Goal: Transaction & Acquisition: Obtain resource

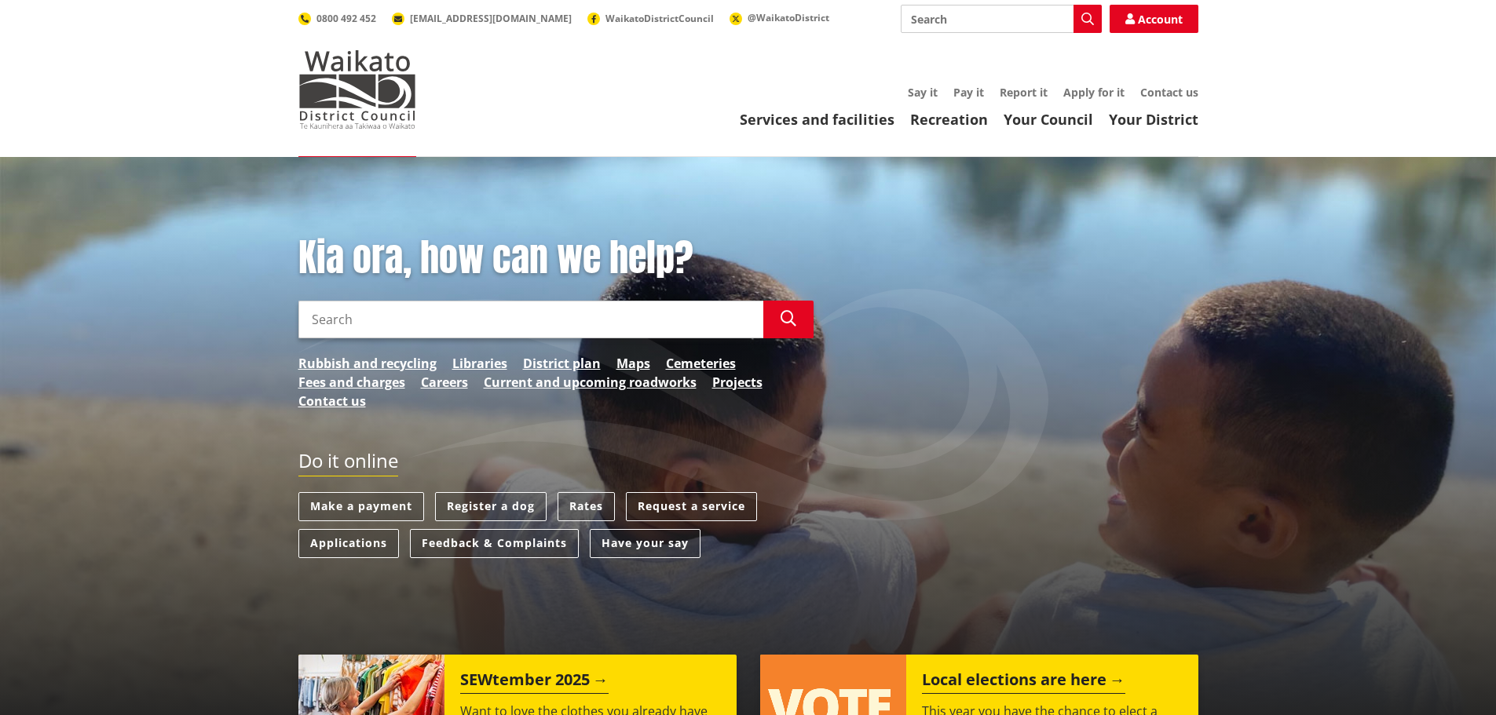
click at [645, 318] on input "Search" at bounding box center [530, 320] width 465 height 38
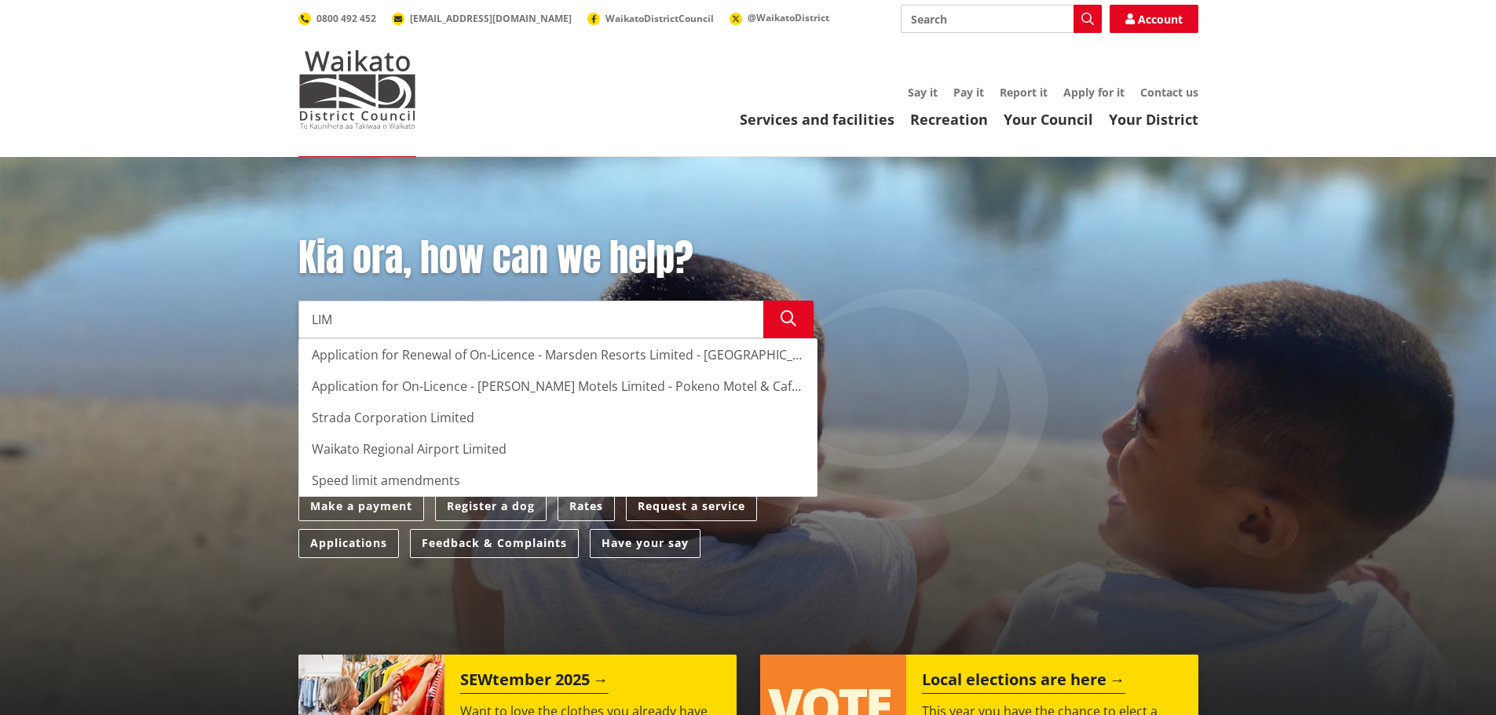
type input "LIM"
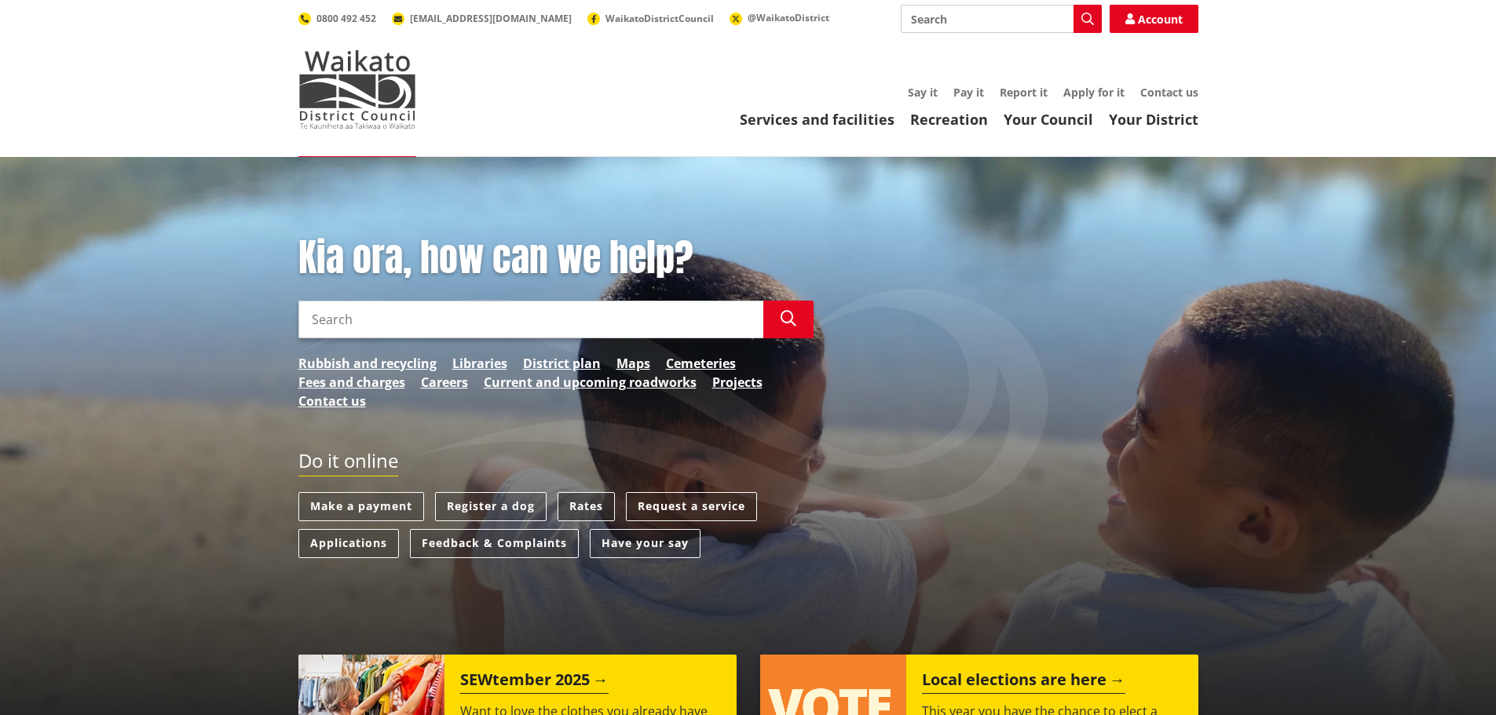
click at [568, 503] on link "Rates" at bounding box center [586, 506] width 57 height 29
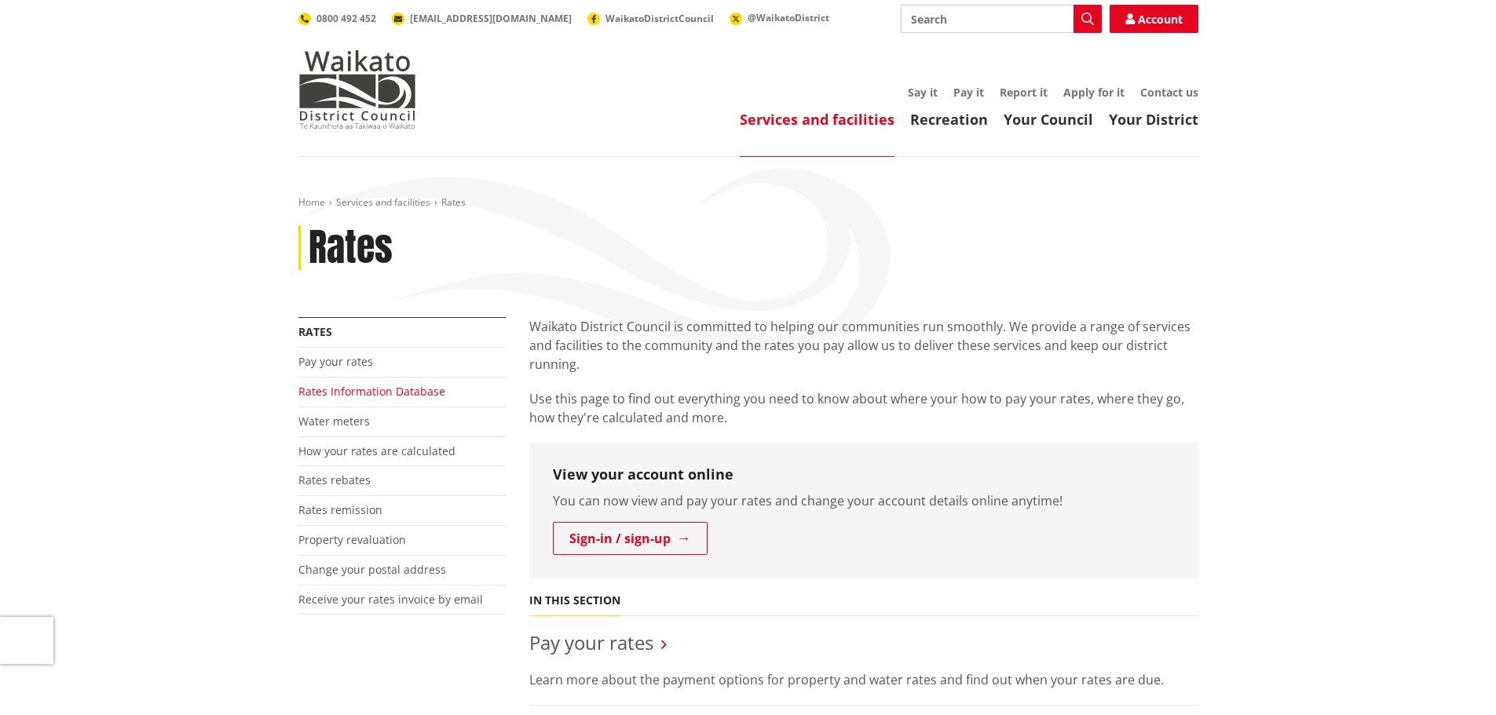
click at [382, 392] on link "Rates Information Database" at bounding box center [371, 391] width 147 height 15
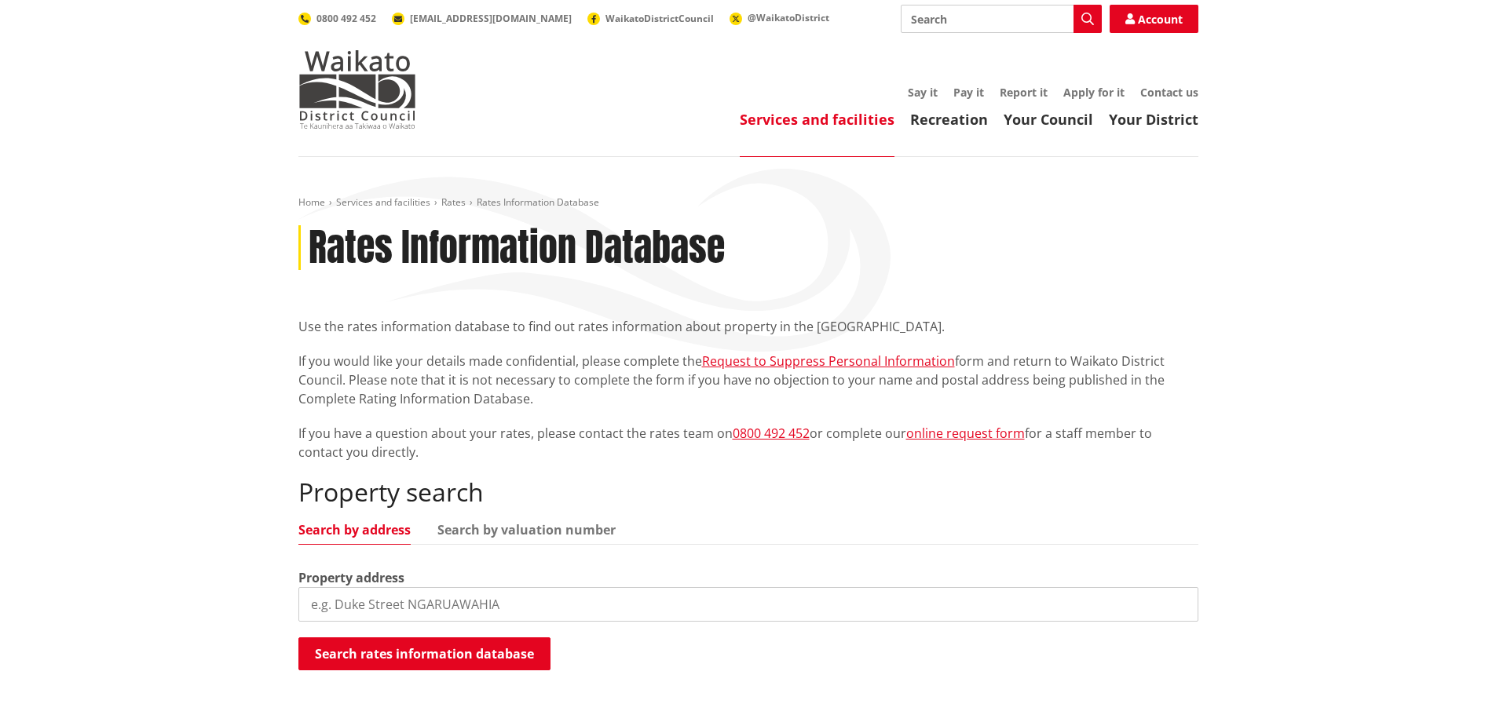
click at [506, 613] on input "search" at bounding box center [748, 604] width 900 height 35
type input "26 whangarata road"
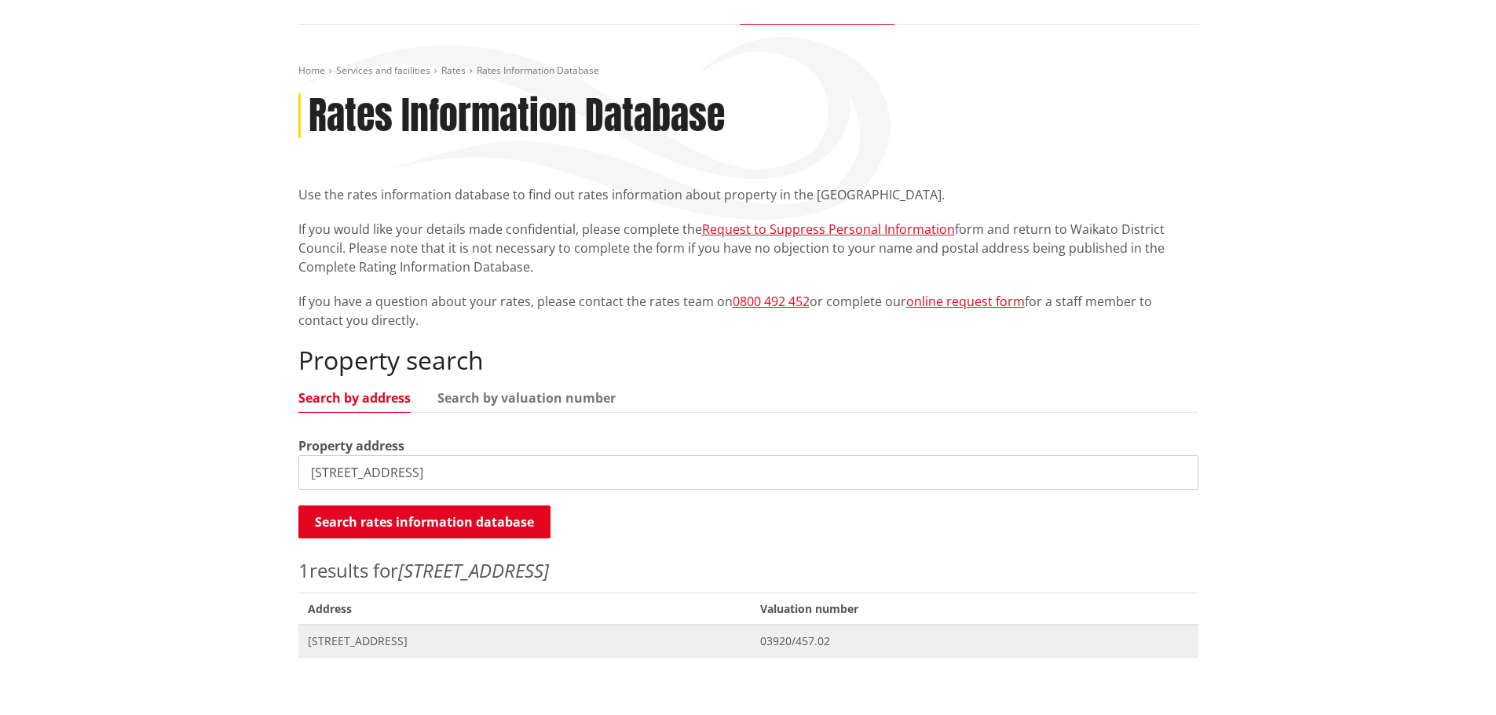
scroll to position [236, 0]
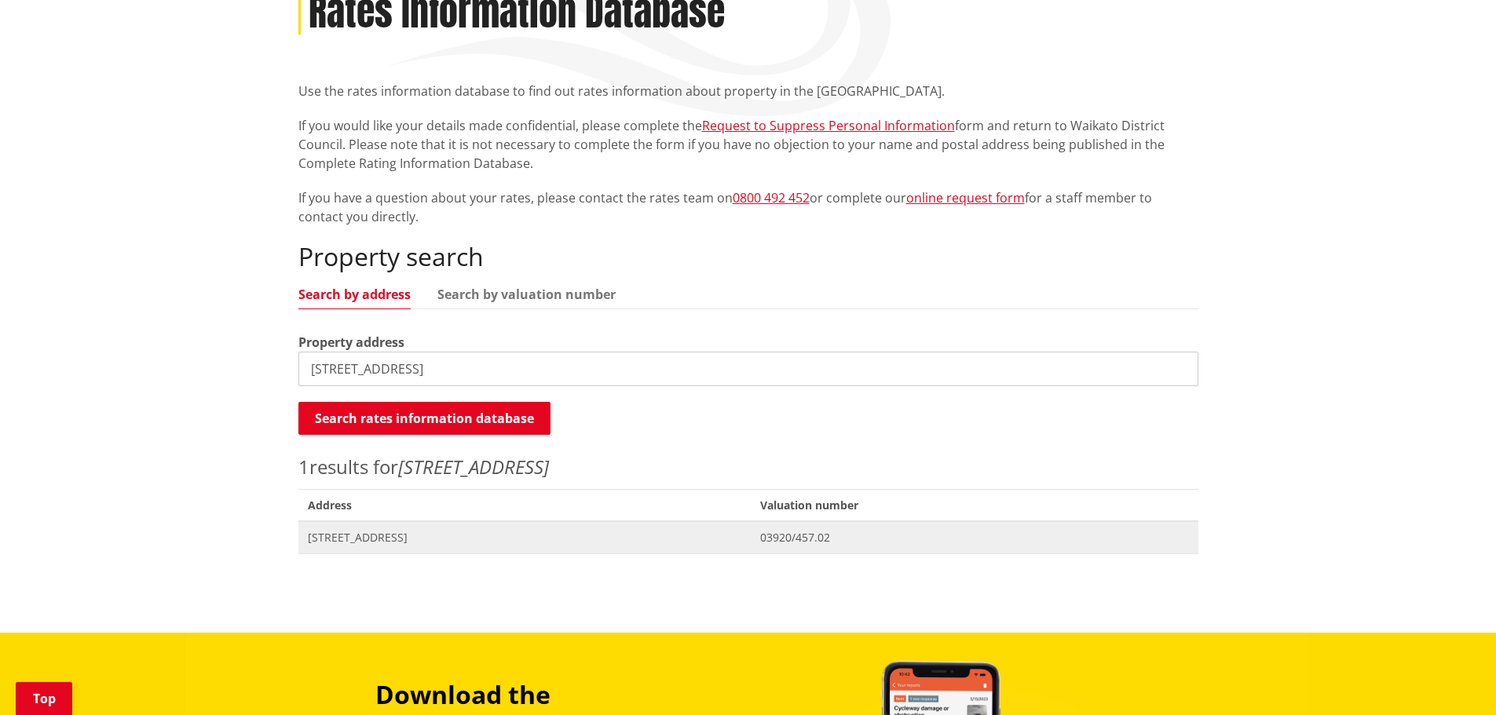
click at [449, 539] on span "26 Whangarata Road TUAKAU" at bounding box center [525, 538] width 434 height 16
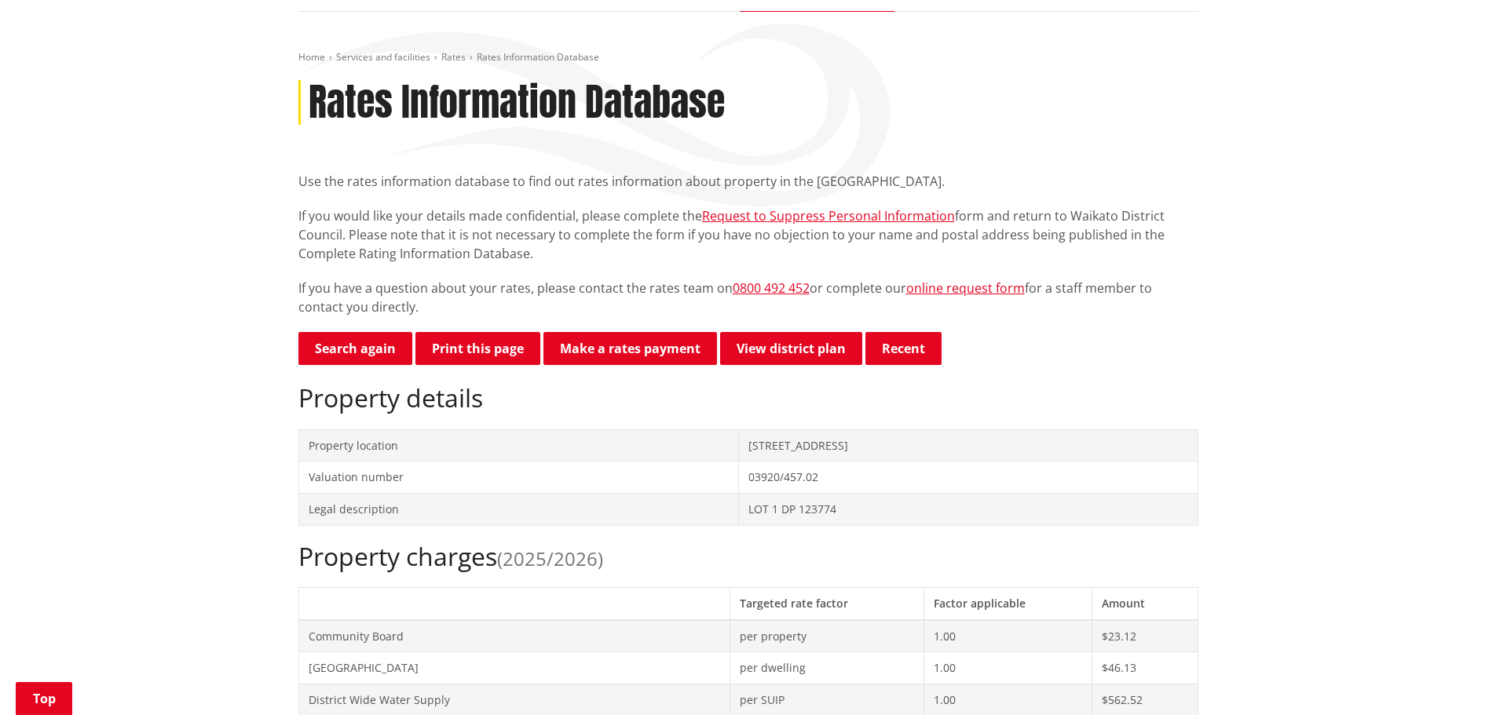
scroll to position [314, 0]
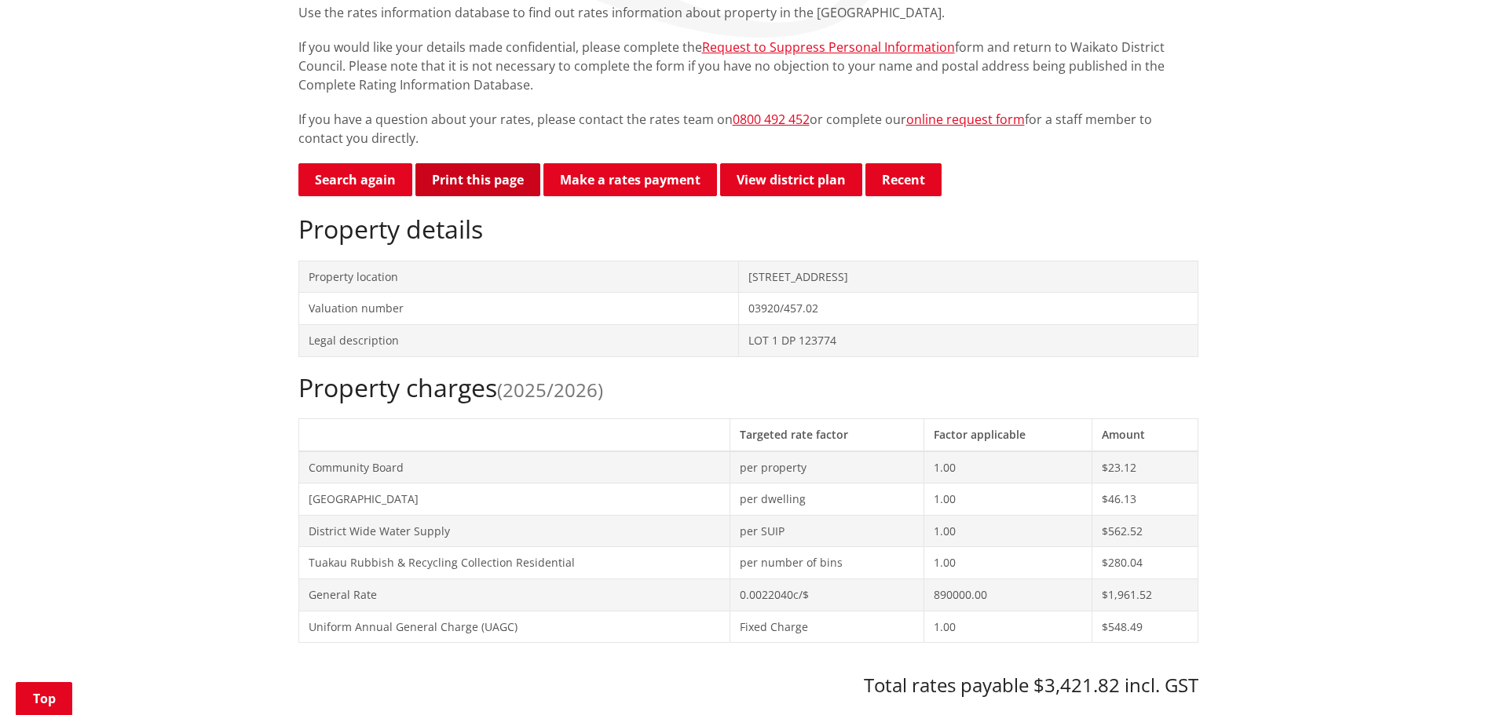
click at [492, 188] on button "Print this page" at bounding box center [477, 179] width 125 height 33
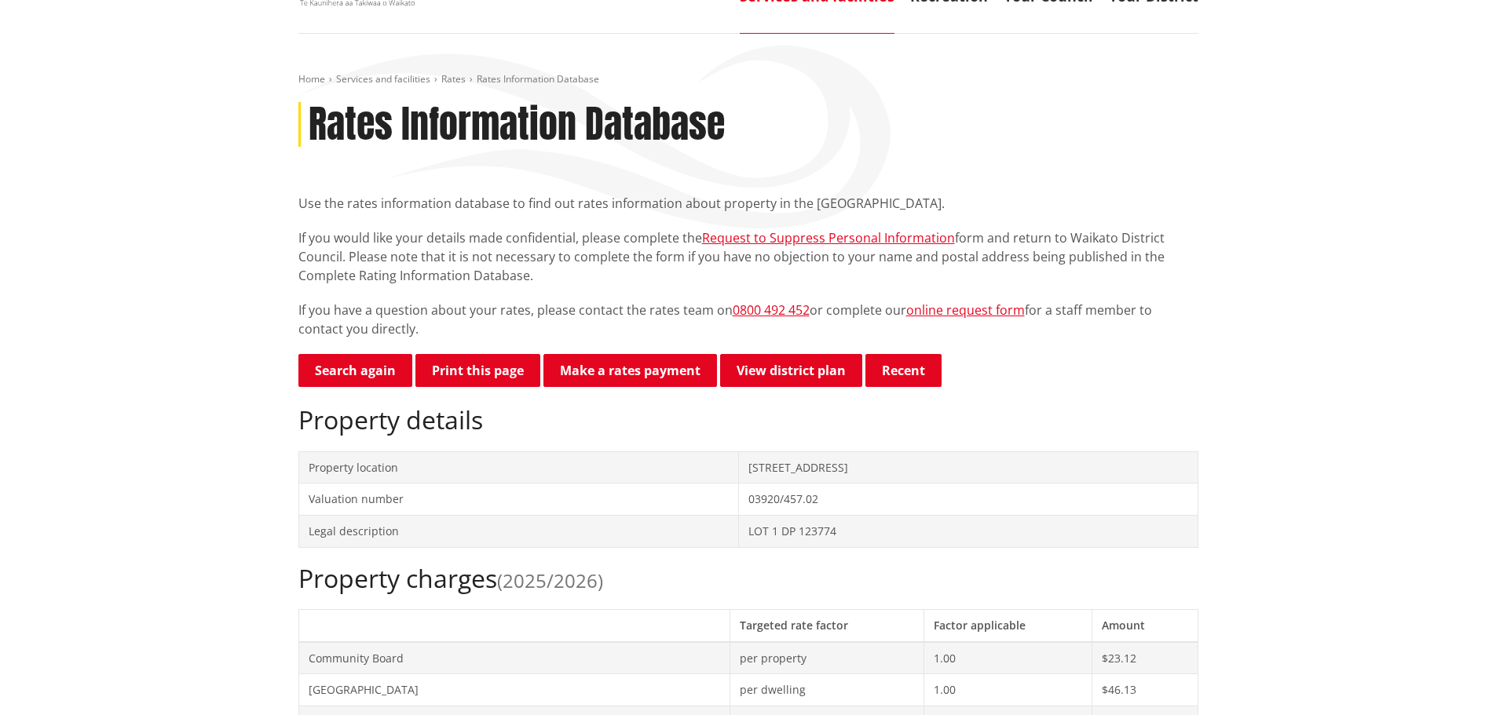
scroll to position [0, 0]
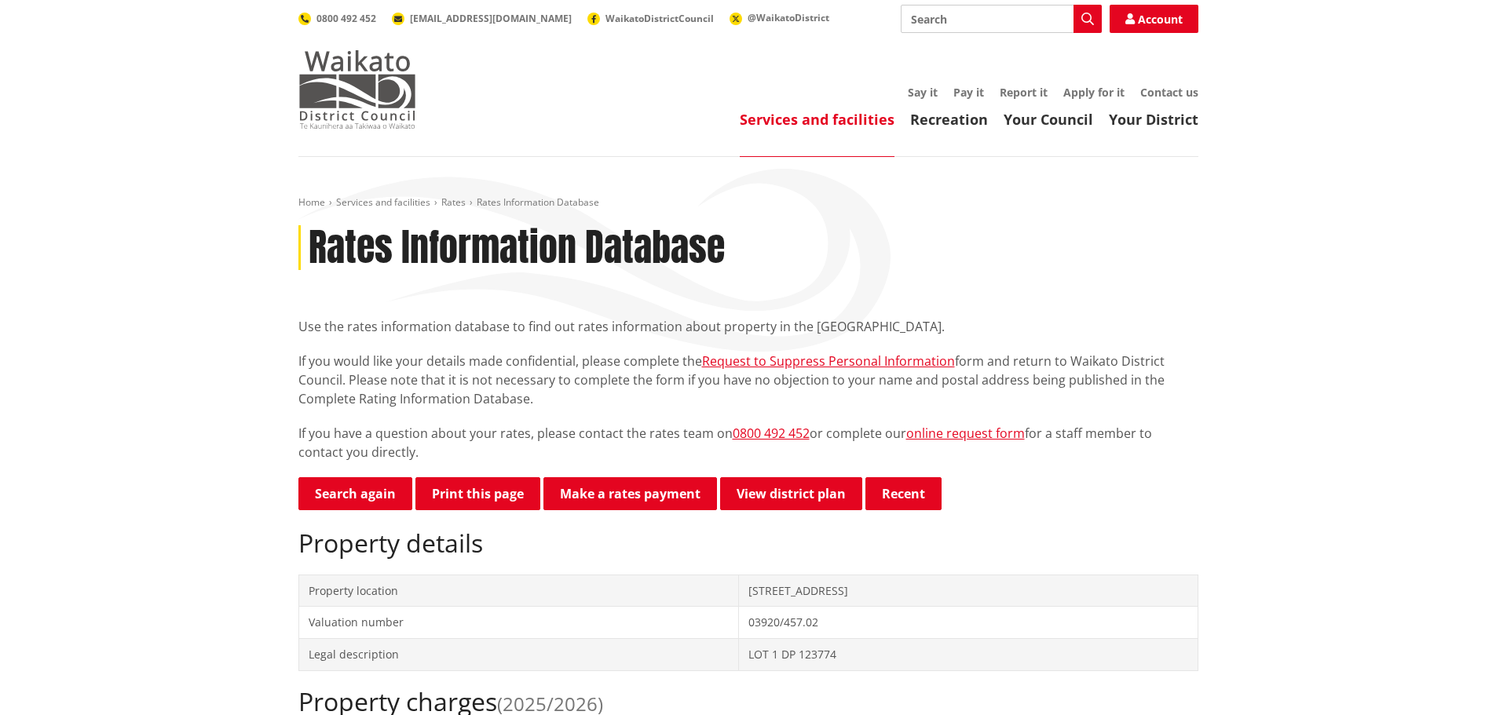
click at [354, 84] on img at bounding box center [357, 89] width 118 height 79
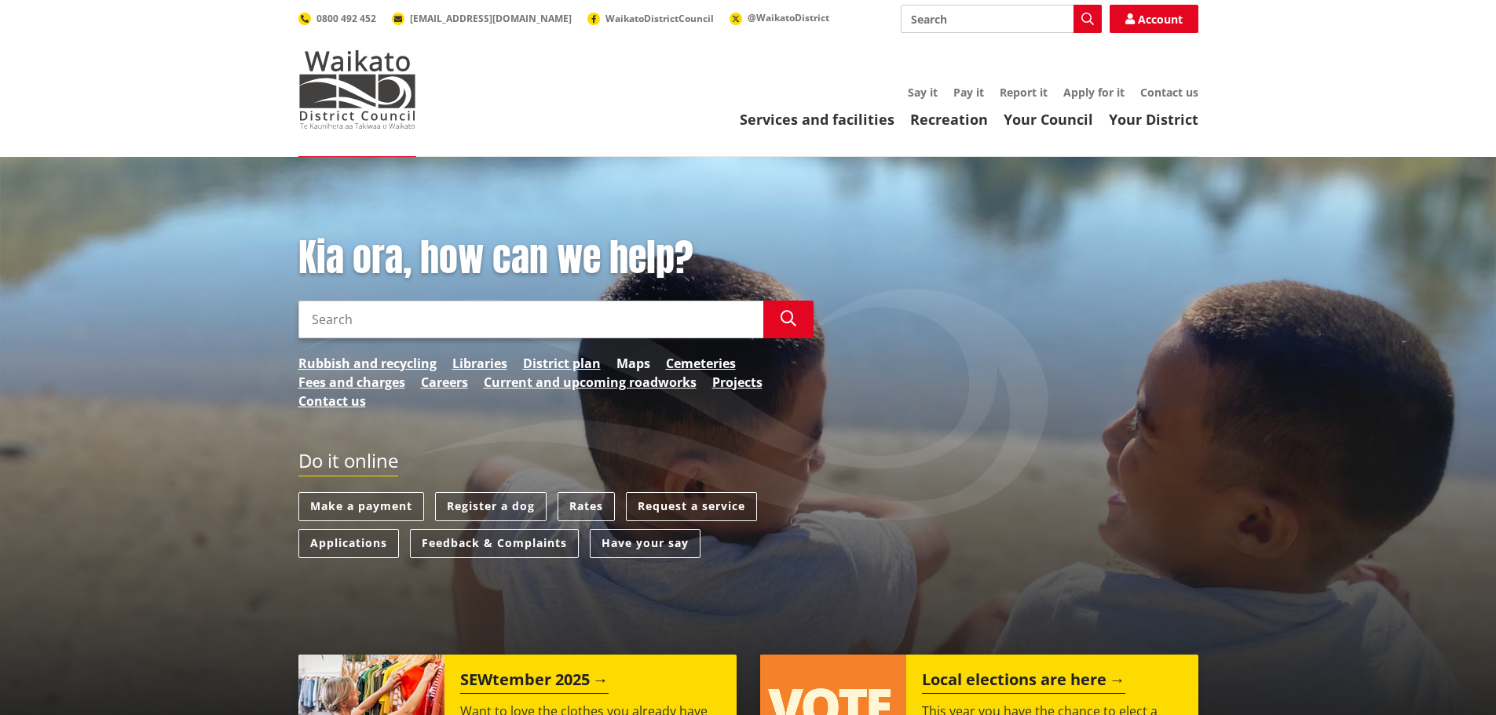
click at [635, 365] on link "Maps" at bounding box center [633, 363] width 34 height 19
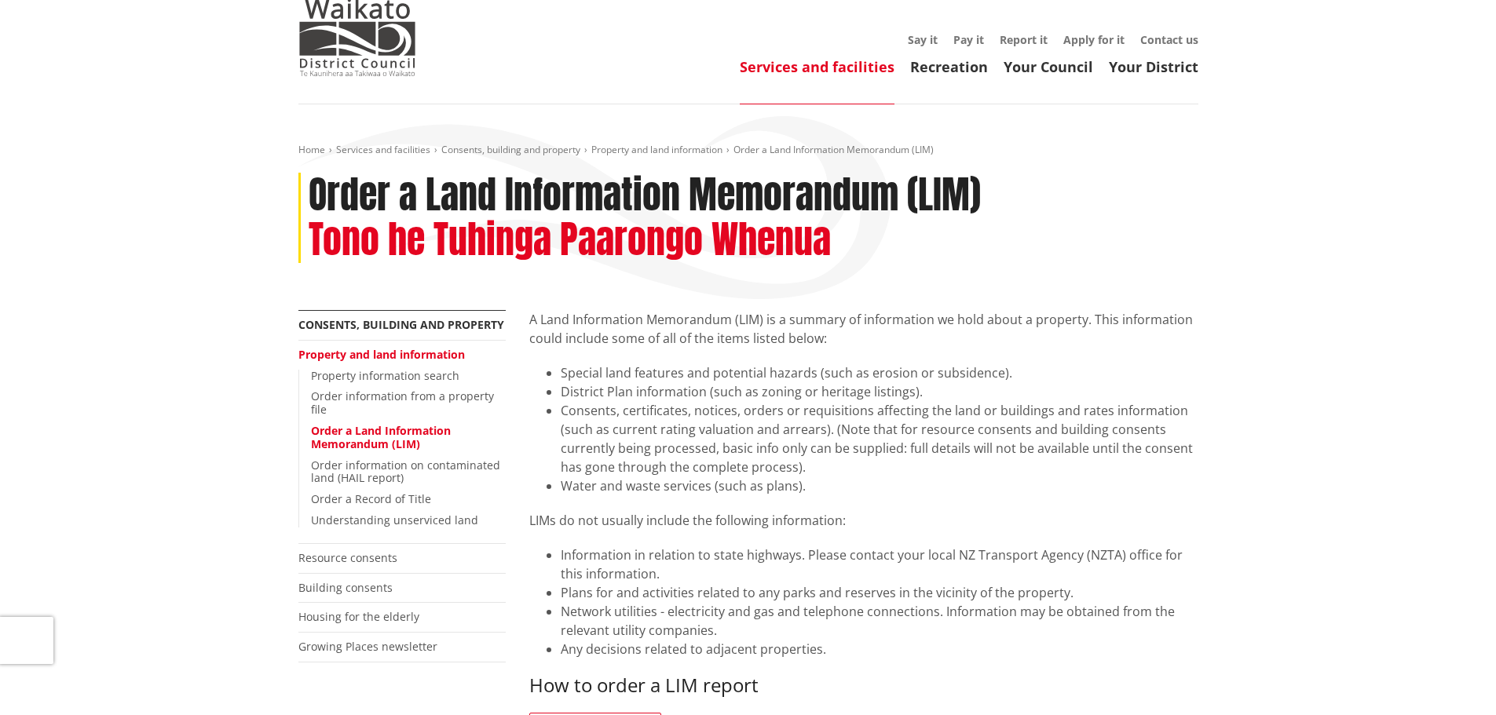
scroll to position [393, 0]
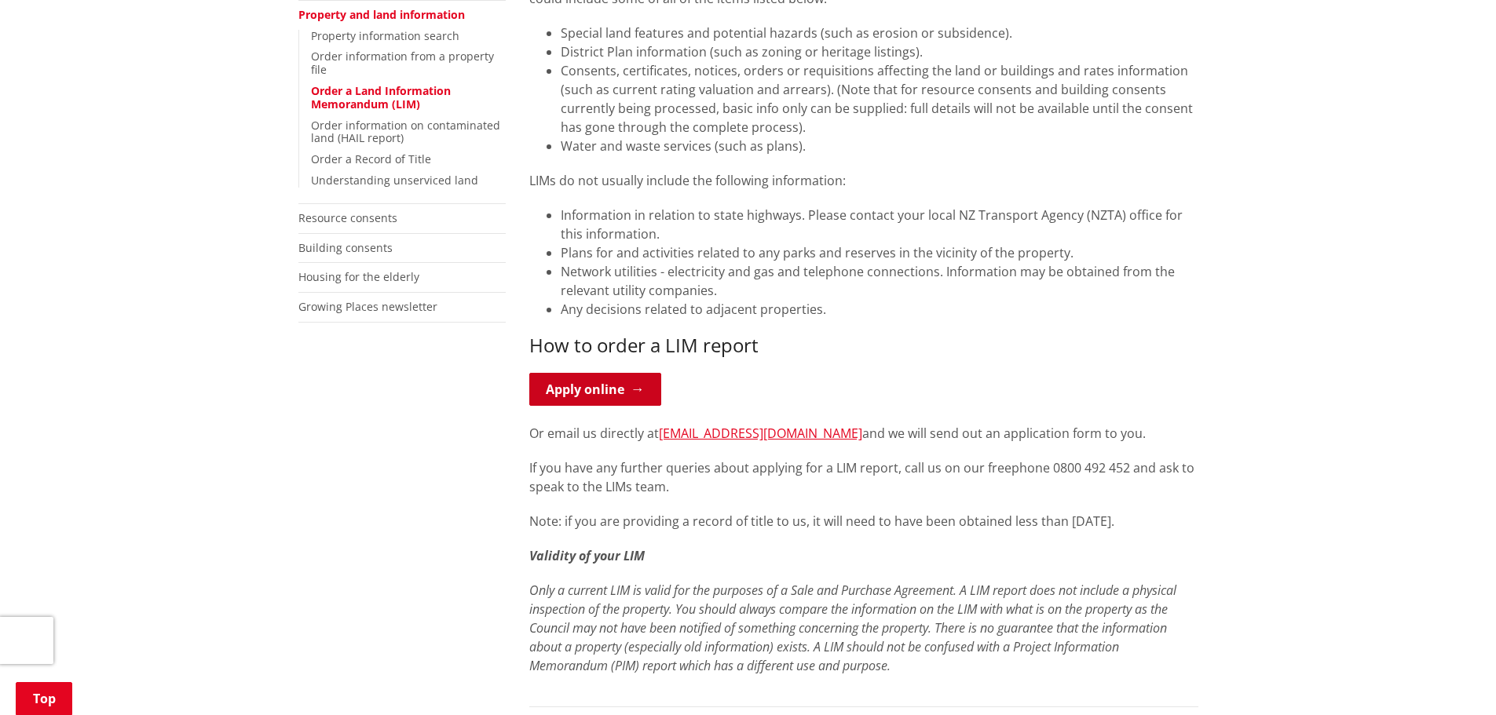
click at [629, 392] on link "Apply online" at bounding box center [595, 389] width 132 height 33
